Goal: Check status: Check status

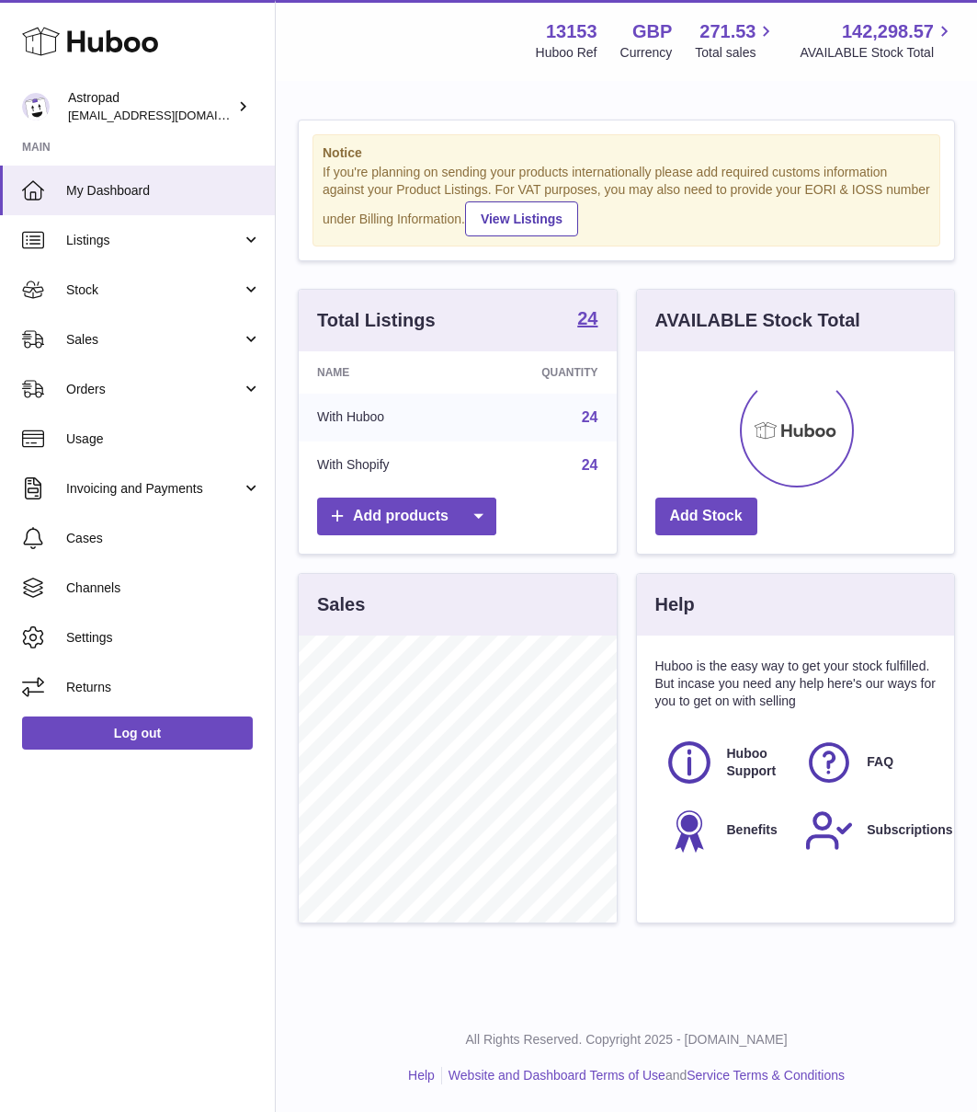
scroll to position [287, 317]
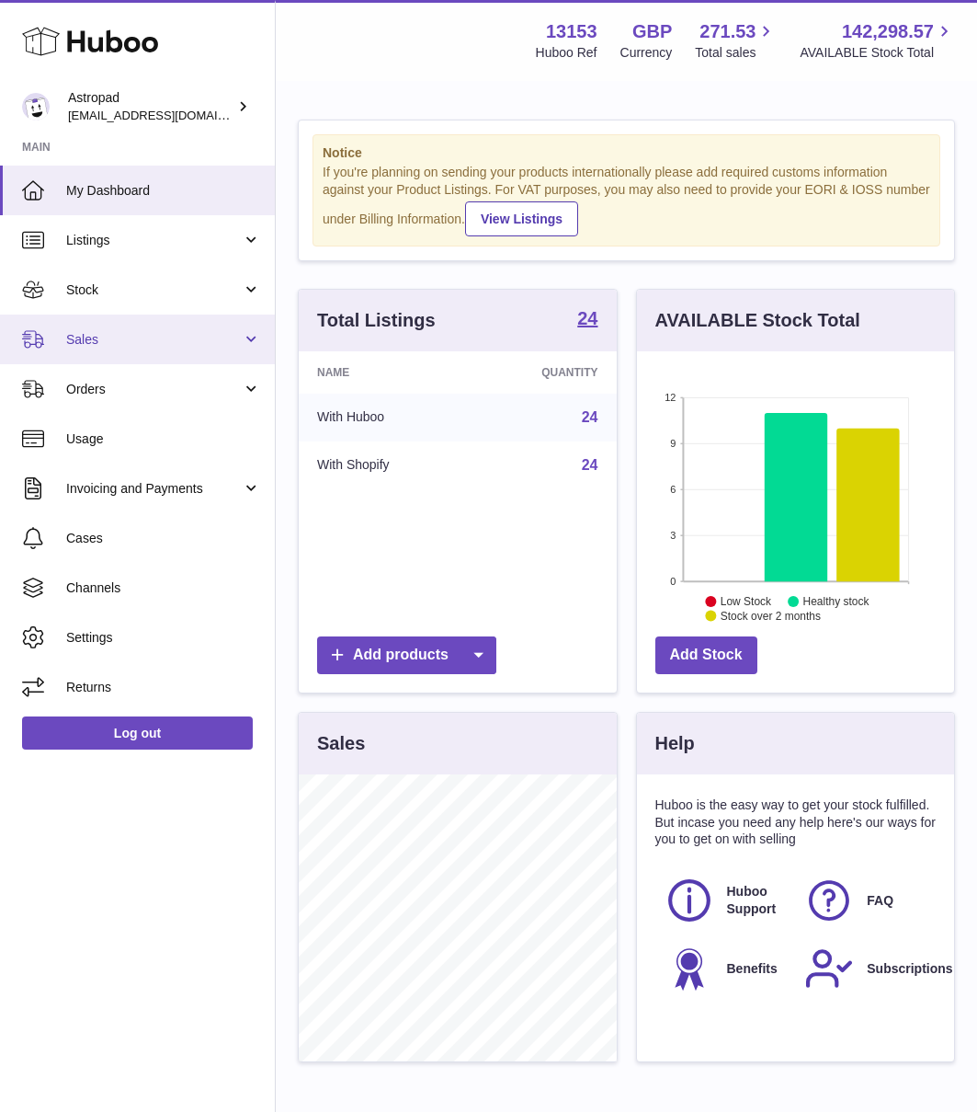
click at [95, 331] on span "Sales" at bounding box center [154, 339] width 176 height 17
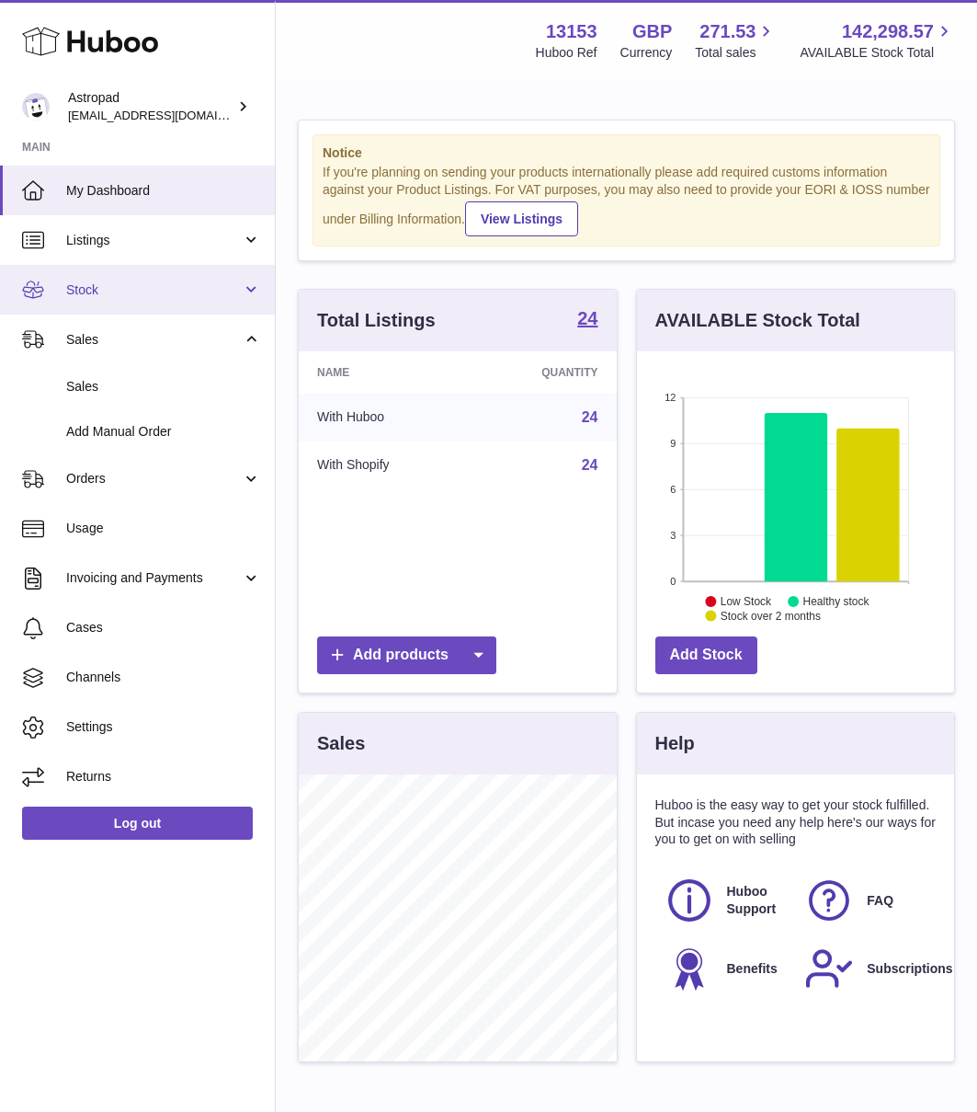
click at [99, 285] on span "Stock" at bounding box center [154, 289] width 176 height 17
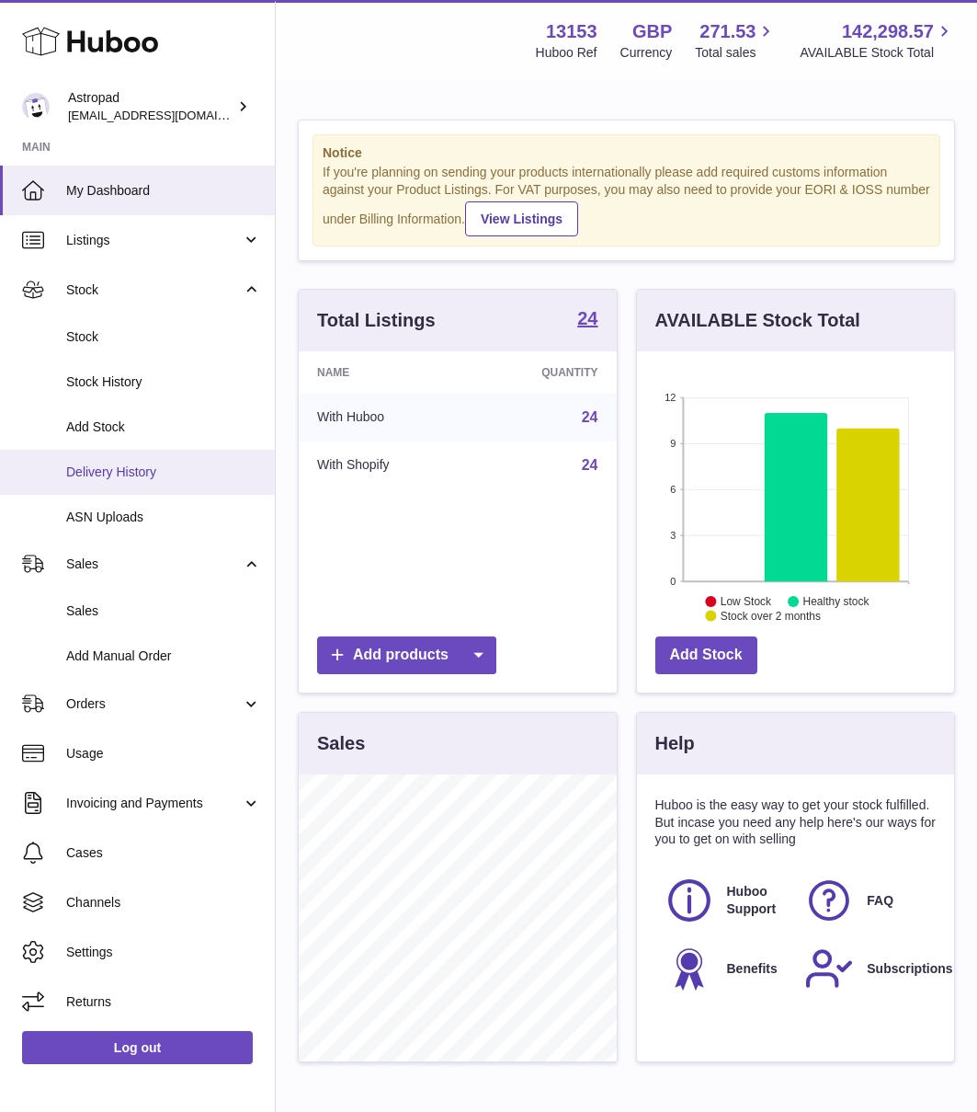
click at [133, 472] on span "Delivery History" at bounding box center [163, 471] width 195 height 17
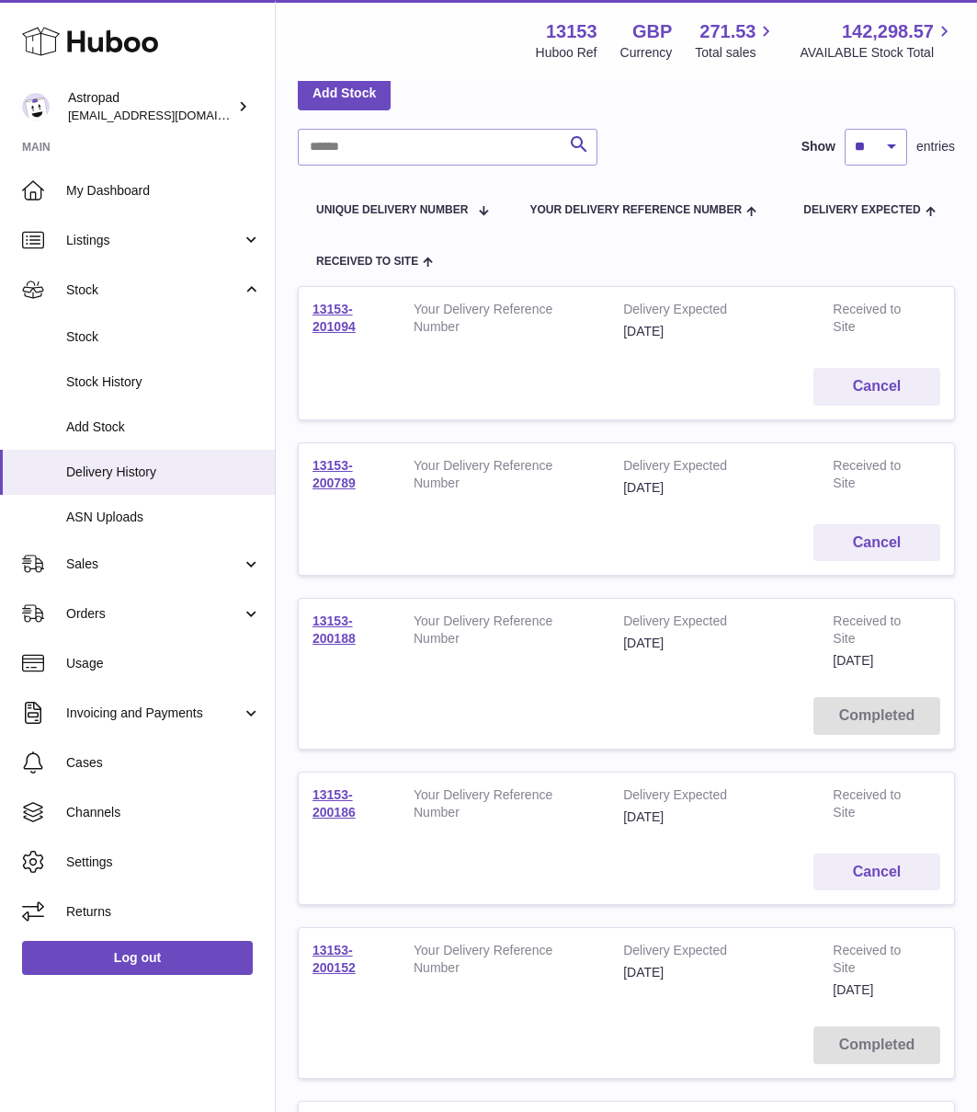
scroll to position [106, 0]
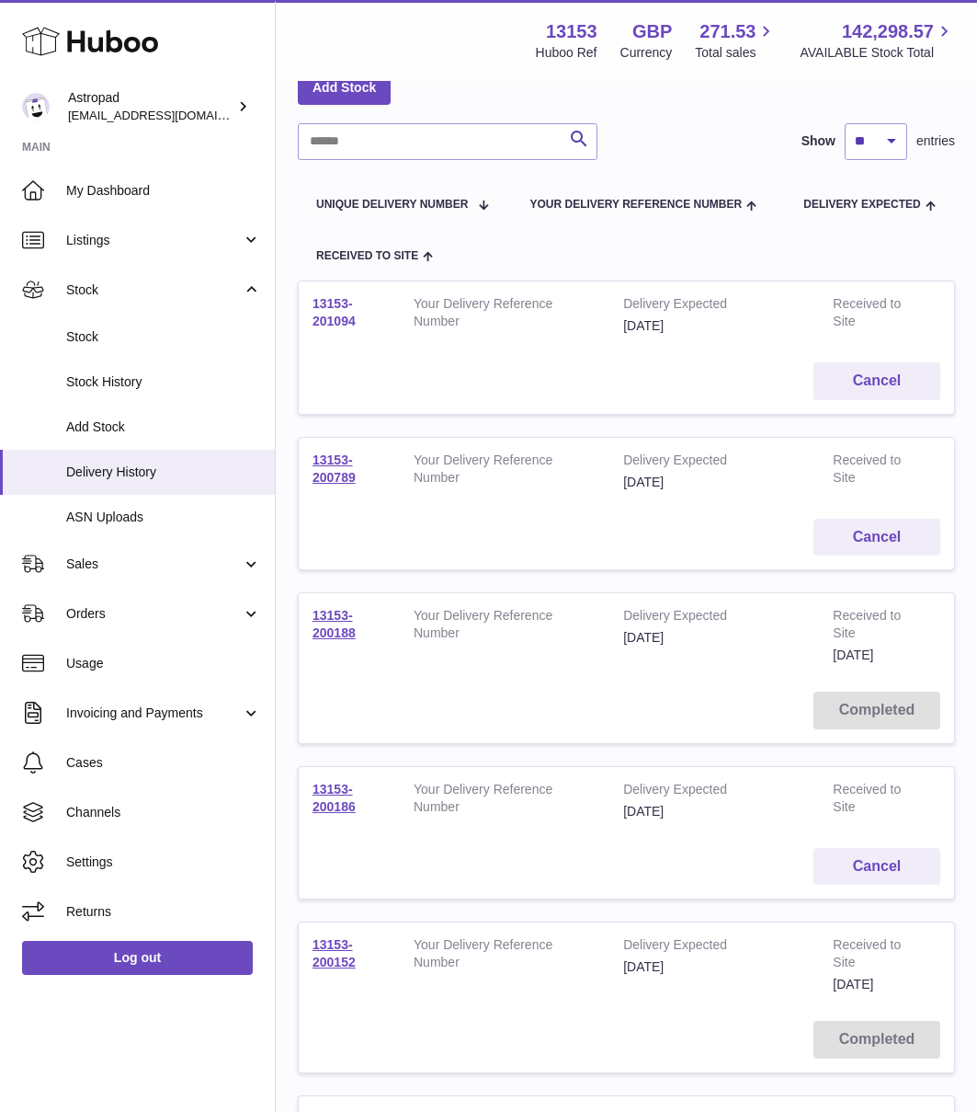
click at [338, 314] on link "13153-201094" at bounding box center [334, 312] width 43 height 32
click at [350, 464] on link "13153-200789" at bounding box center [334, 468] width 43 height 32
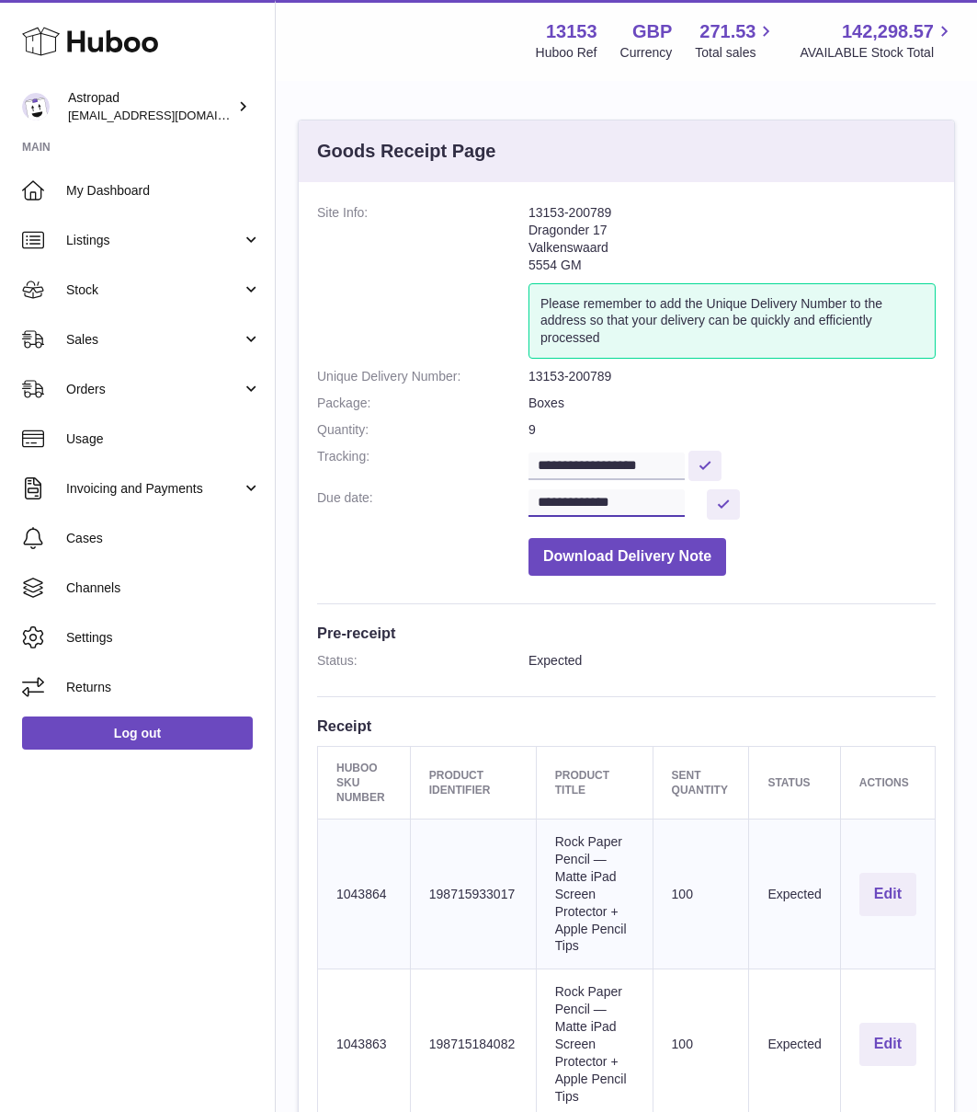
click at [577, 504] on input "**********" at bounding box center [607, 503] width 156 height 28
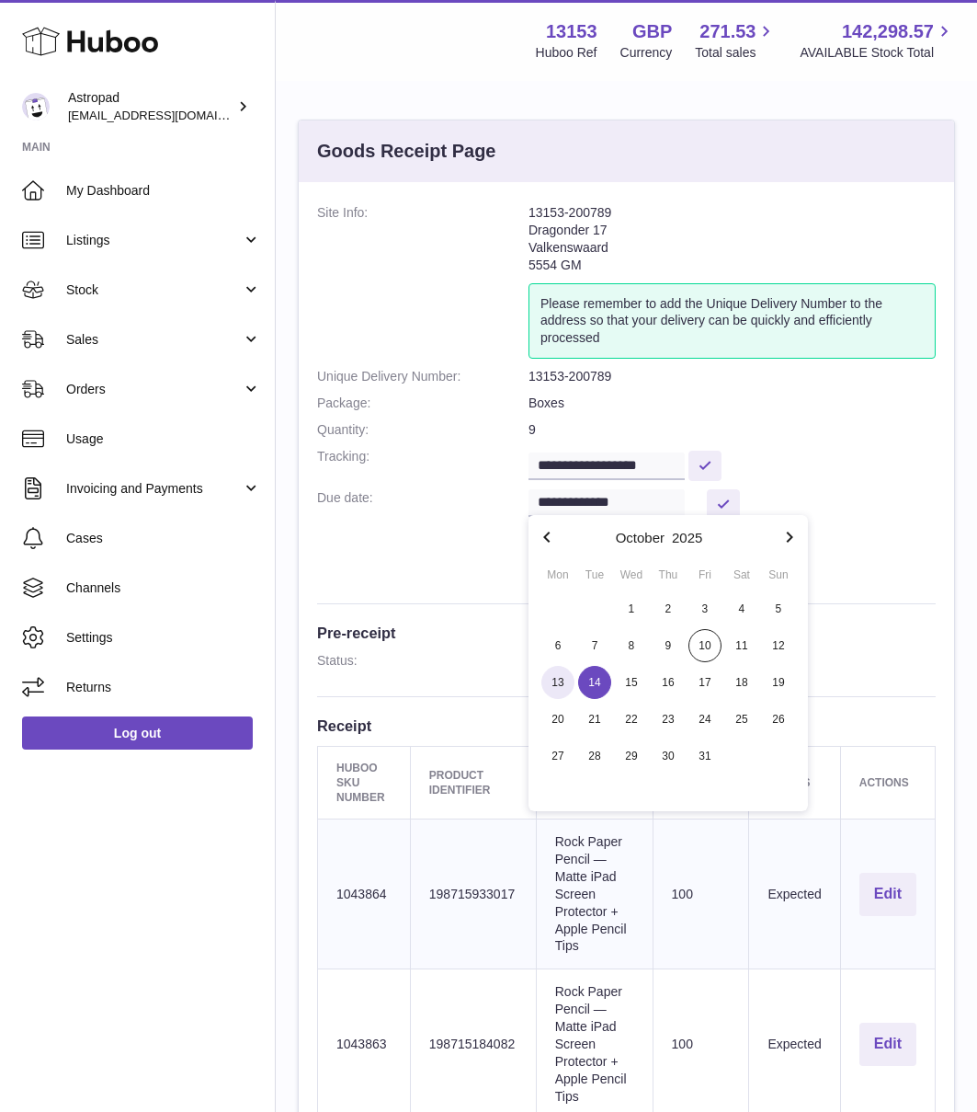
click at [554, 680] on span "13" at bounding box center [558, 682] width 33 height 33
type input "**********"
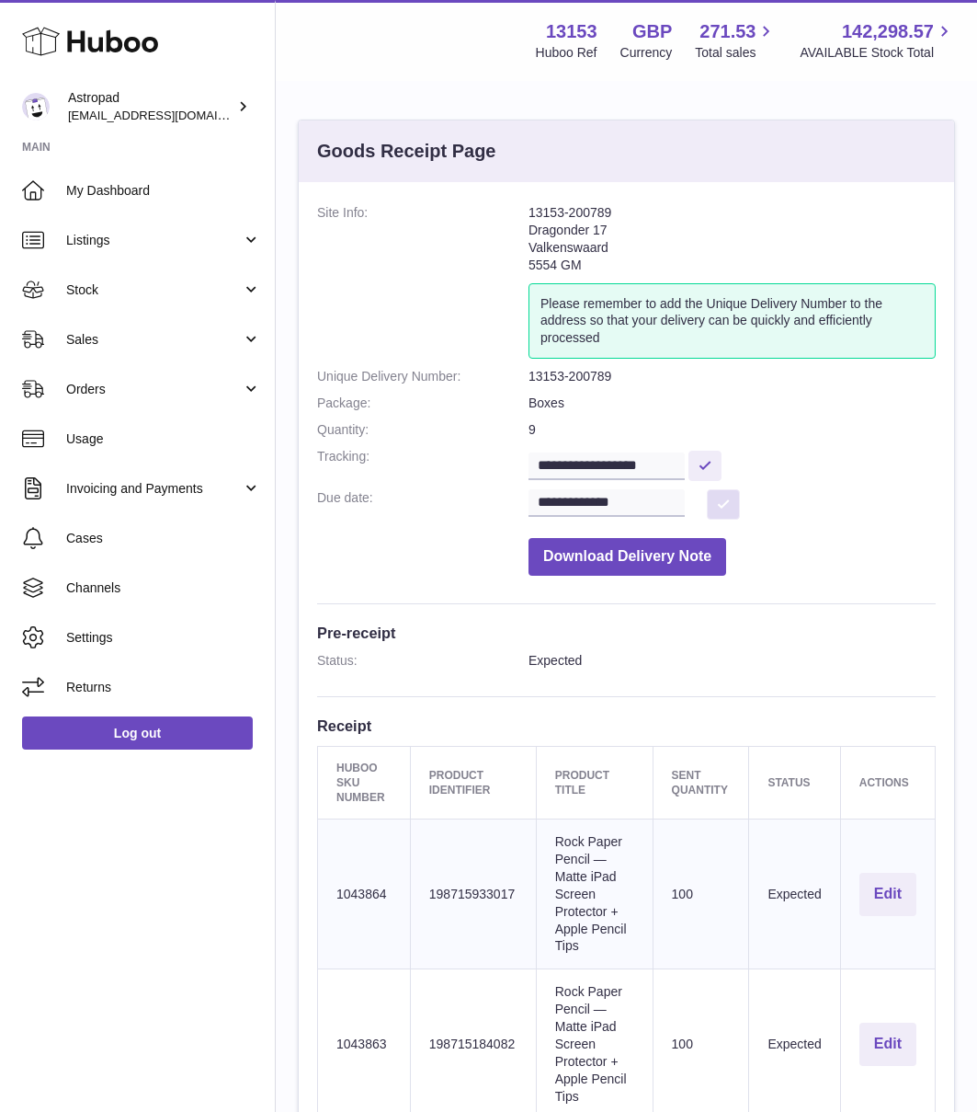
click at [709, 494] on button at bounding box center [723, 504] width 33 height 30
